Goal: Task Accomplishment & Management: Use online tool/utility

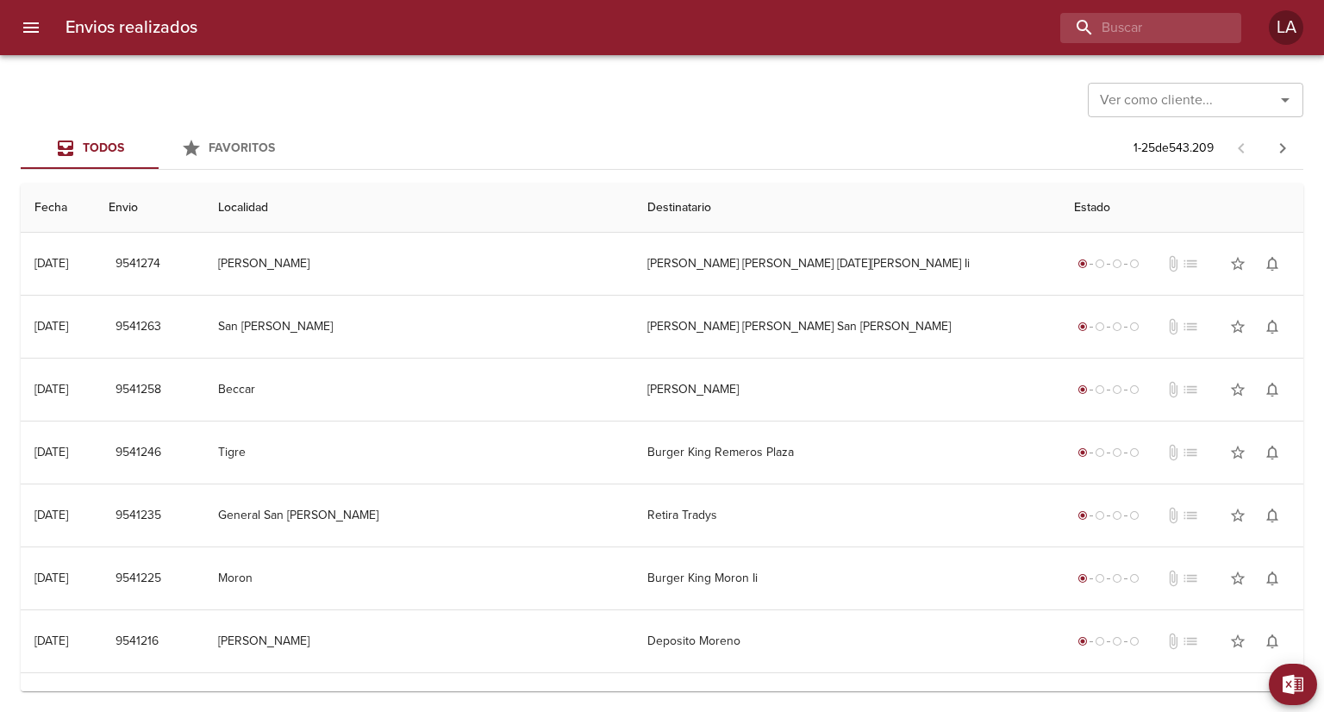
click at [28, 39] on button "menu" at bounding box center [30, 27] width 41 height 41
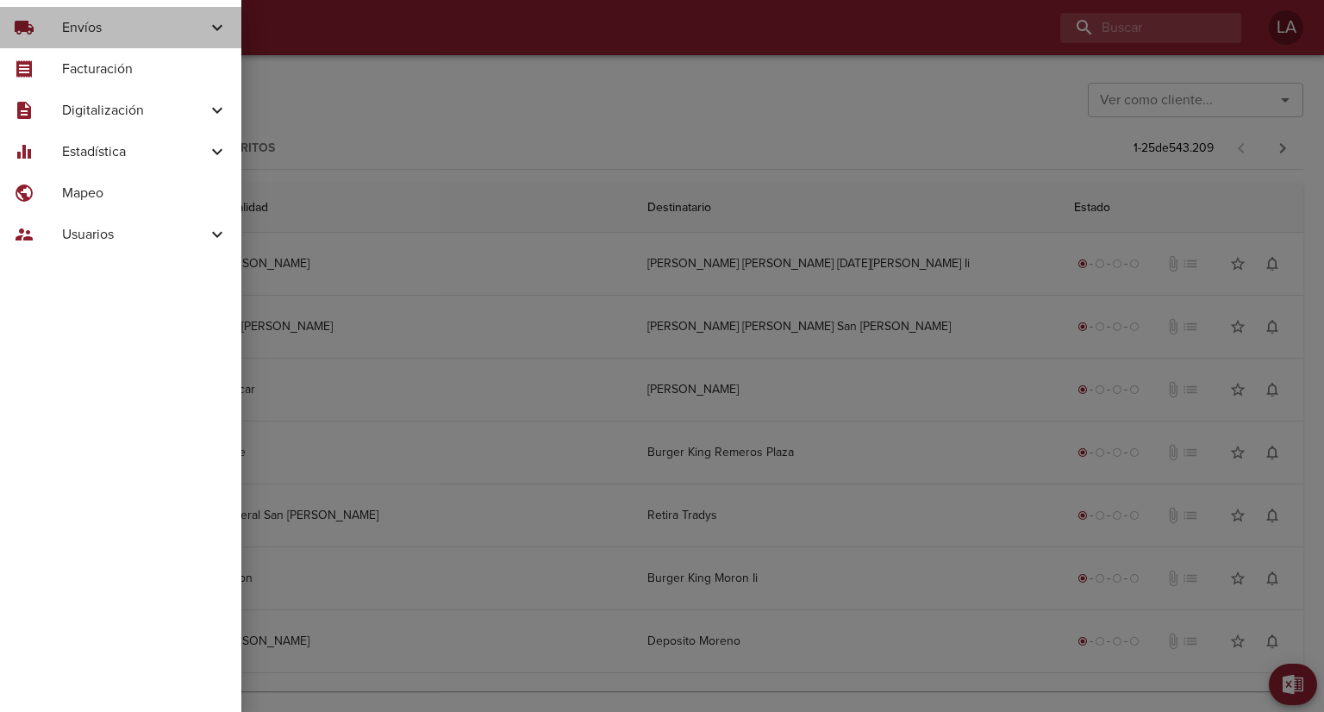
click at [90, 21] on span "Envíos" at bounding box center [134, 27] width 145 height 21
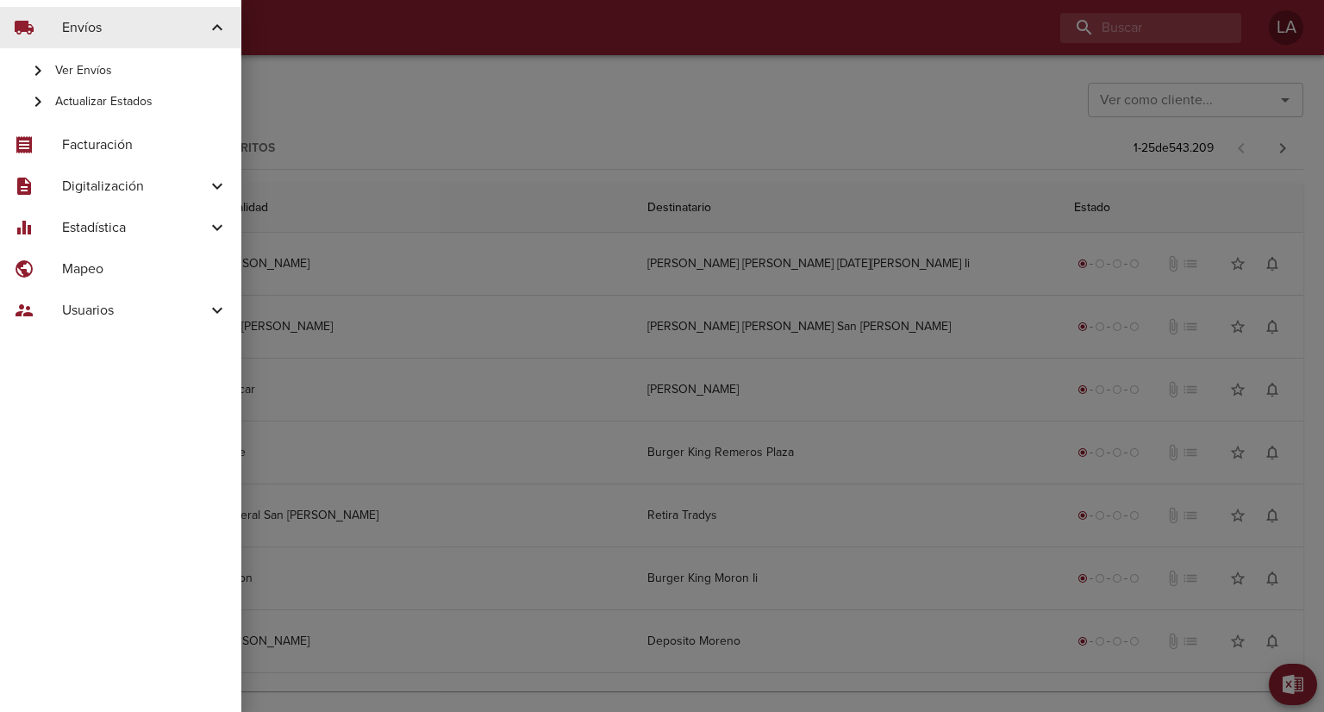
click at [109, 104] on span "Actualizar Estados" at bounding box center [141, 101] width 172 height 17
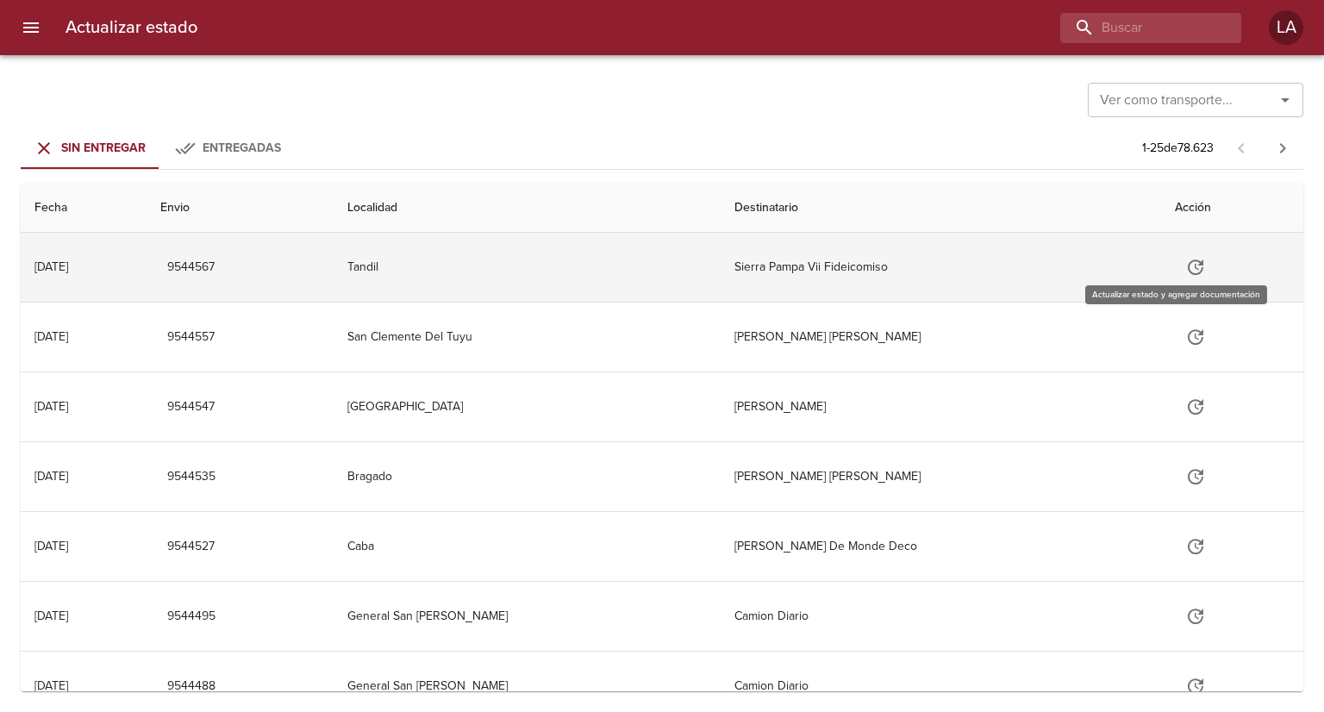
click at [1189, 270] on button "Tabla de envíos del cliente" at bounding box center [1195, 266] width 41 height 41
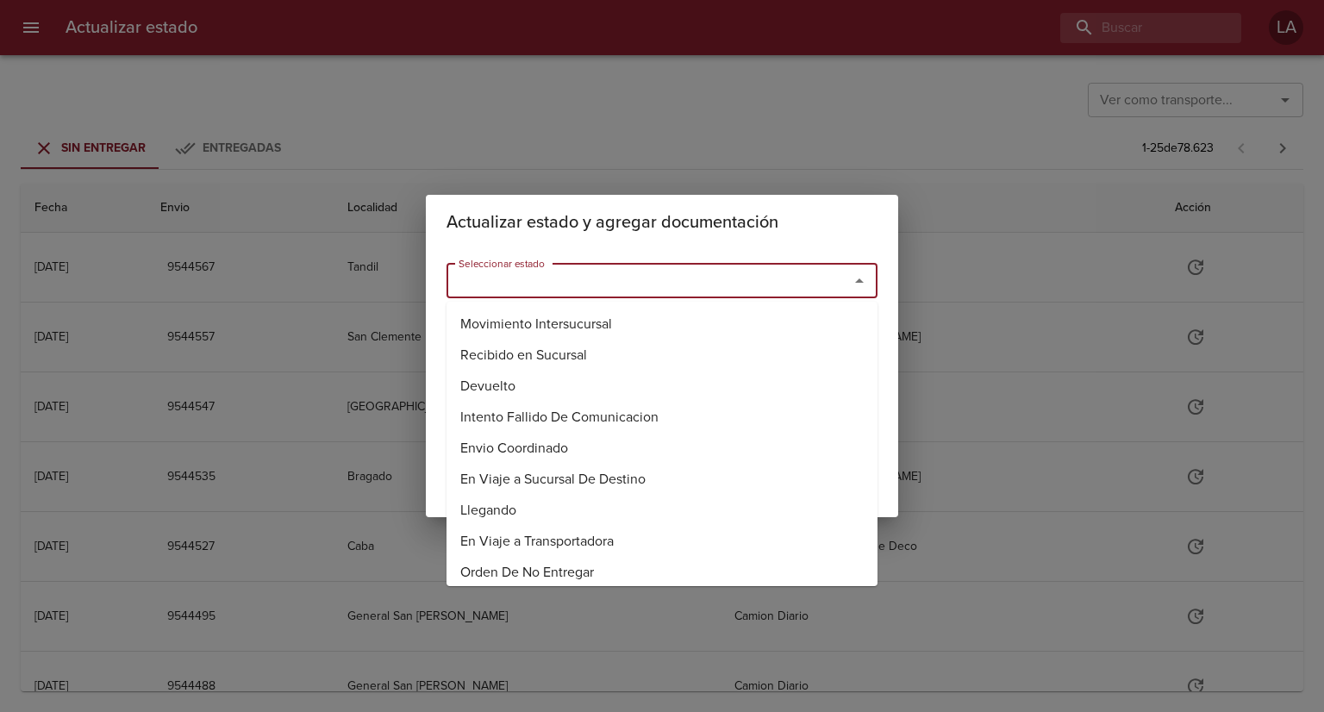
click at [616, 278] on input "Seleccionar estado" at bounding box center [637, 281] width 370 height 24
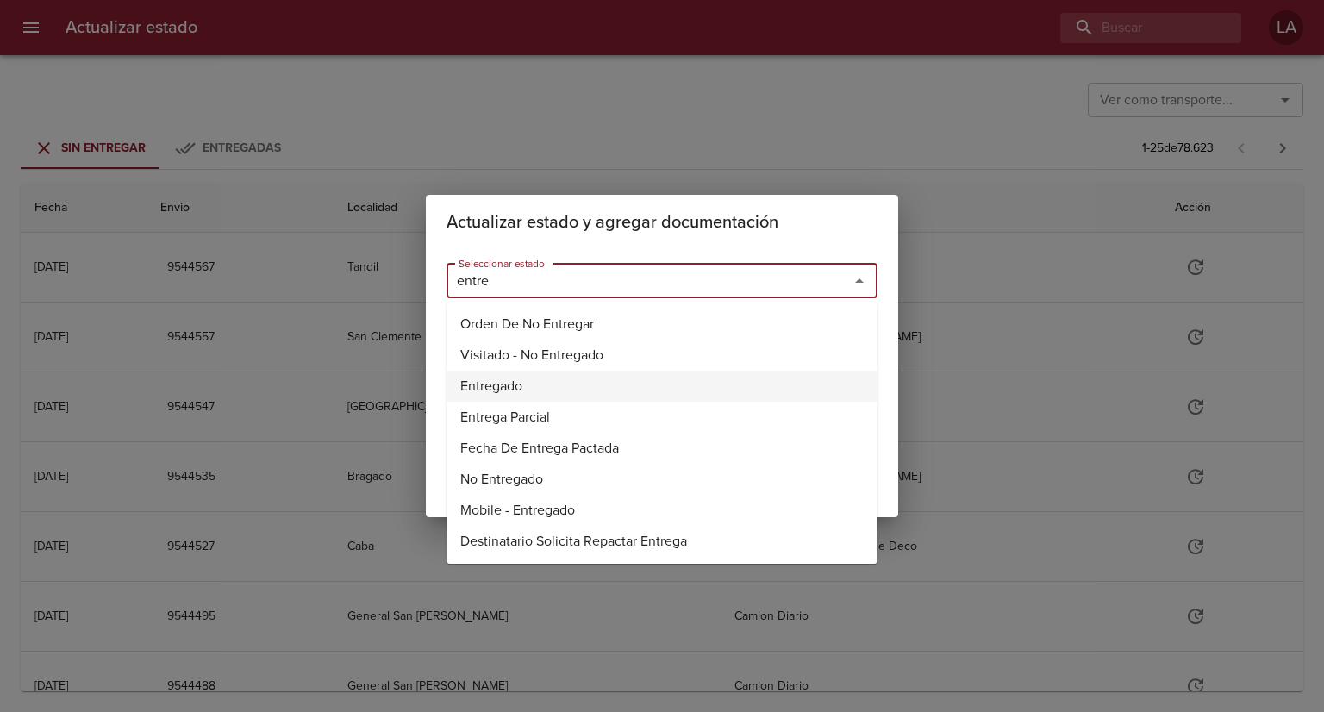
click at [611, 377] on li "Entregado" at bounding box center [661, 386] width 431 height 31
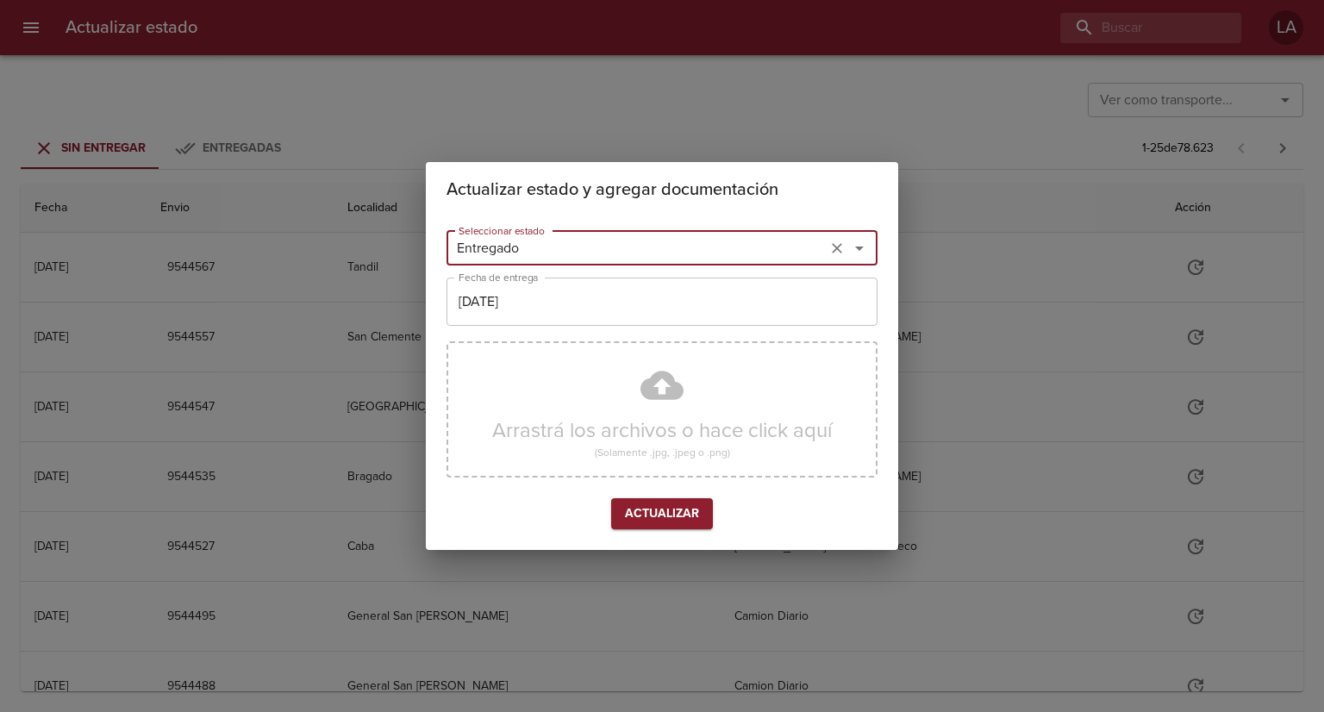
type input "Entregado"
click at [621, 311] on input "[DATE]" at bounding box center [661, 302] width 431 height 48
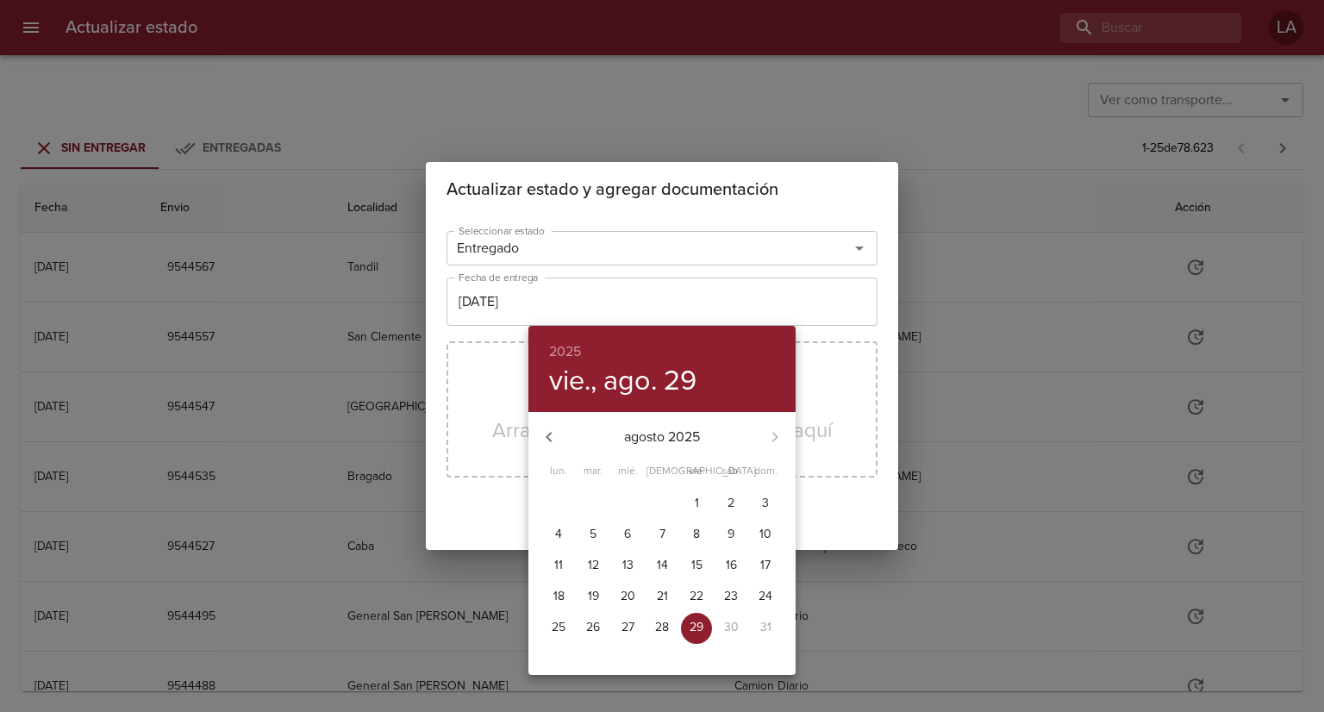
click at [733, 173] on div at bounding box center [662, 356] width 1324 height 712
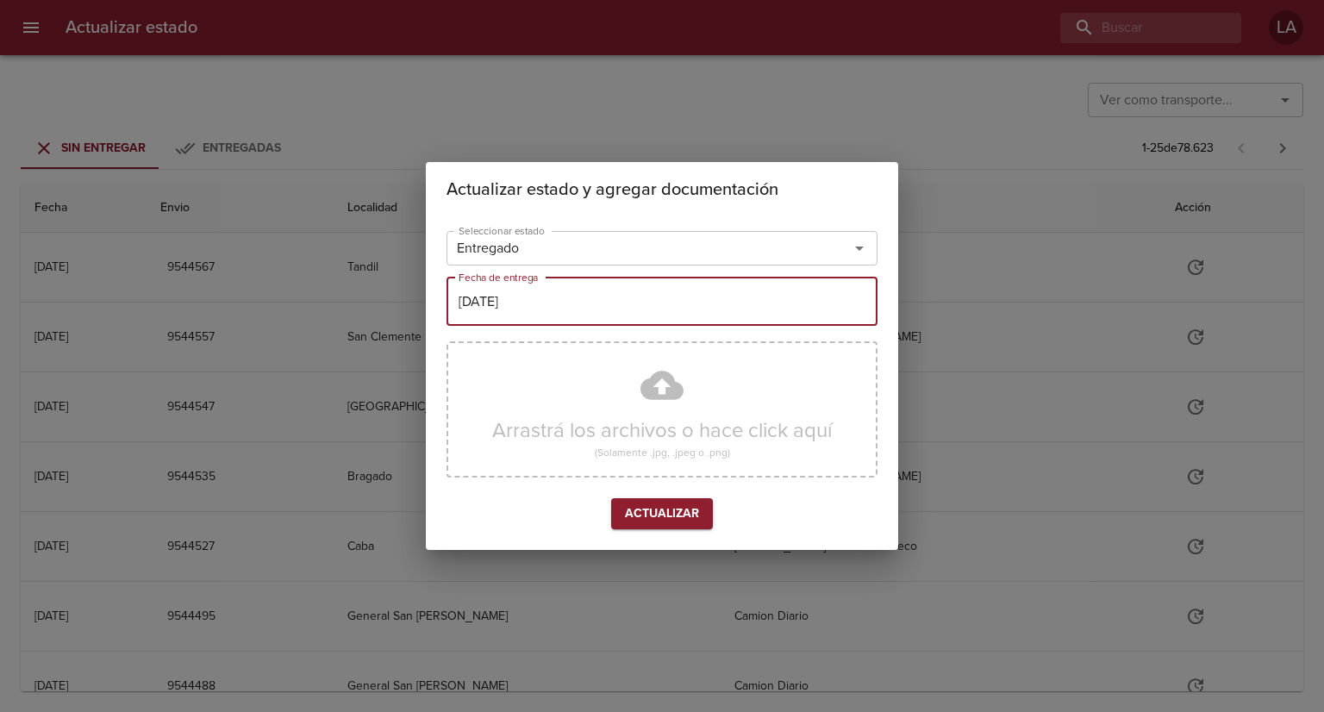
click at [1077, 246] on div "Actualizar estado y agregar documentación Seleccionar estado Entregado Seleccio…" at bounding box center [662, 356] width 1324 height 712
